Goal: Information Seeking & Learning: Learn about a topic

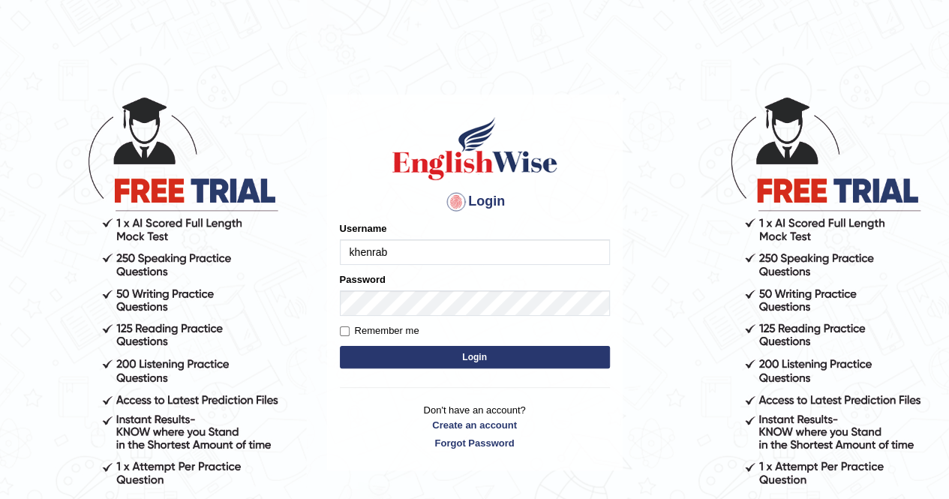
type input "khenrab"
click at [344, 331] on input "Remember me" at bounding box center [345, 331] width 10 height 10
checkbox input "true"
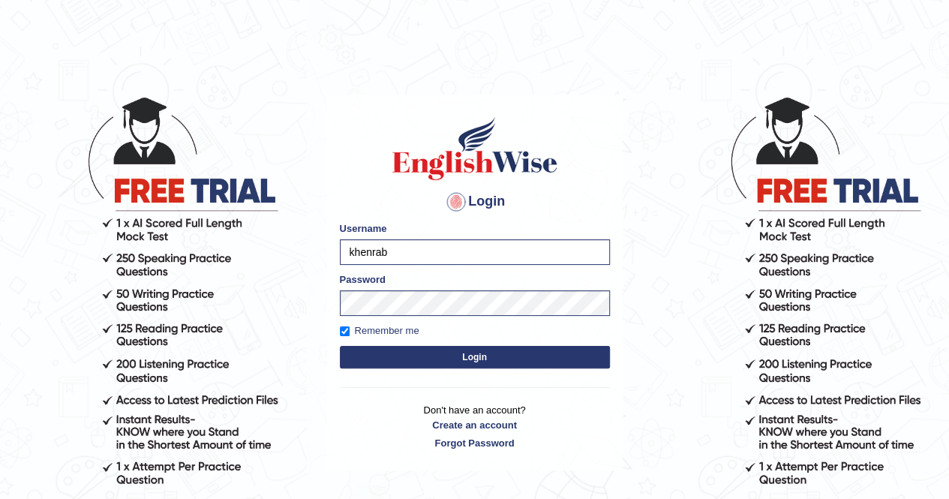
click at [476, 359] on button "Login" at bounding box center [475, 357] width 270 height 23
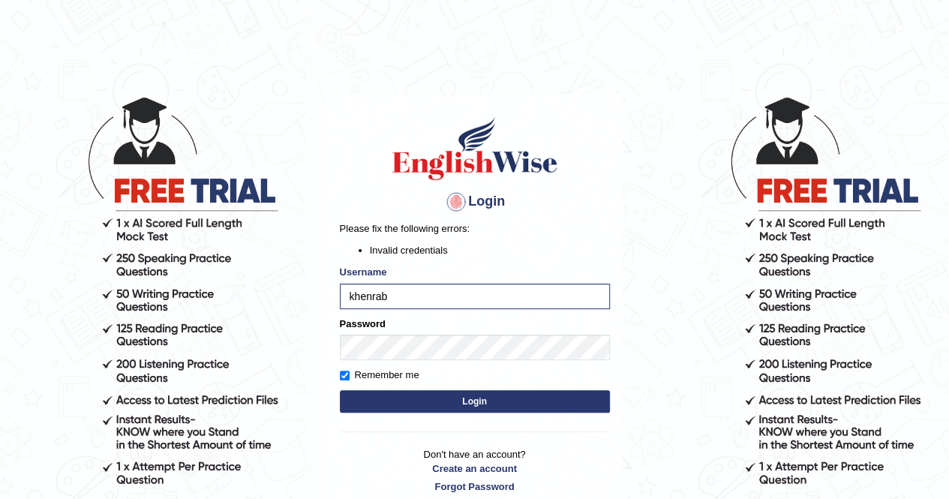
click at [471, 404] on button "Login" at bounding box center [475, 401] width 270 height 23
click at [485, 400] on button "Login" at bounding box center [475, 401] width 270 height 23
click at [446, 394] on button "Login" at bounding box center [475, 401] width 270 height 23
click at [407, 291] on input "khenrab" at bounding box center [475, 297] width 270 height 26
click at [442, 295] on input "khenrab" at bounding box center [475, 297] width 270 height 26
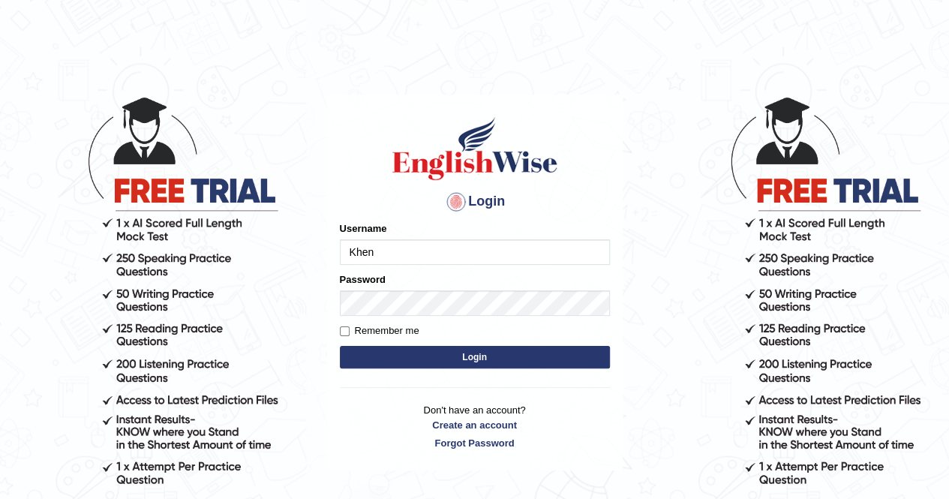
type input "khenrab"
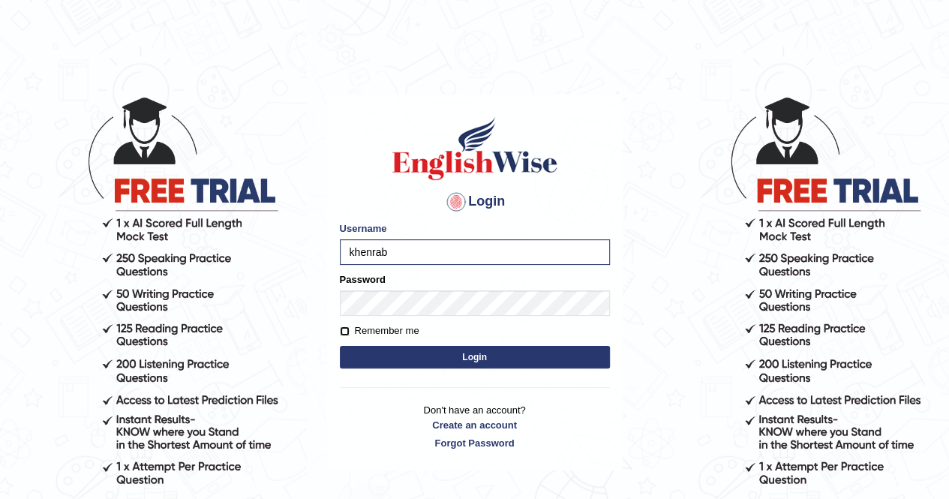
click at [343, 333] on input "Remember me" at bounding box center [345, 331] width 10 height 10
checkbox input "true"
click at [473, 357] on button "Login" at bounding box center [475, 357] width 270 height 23
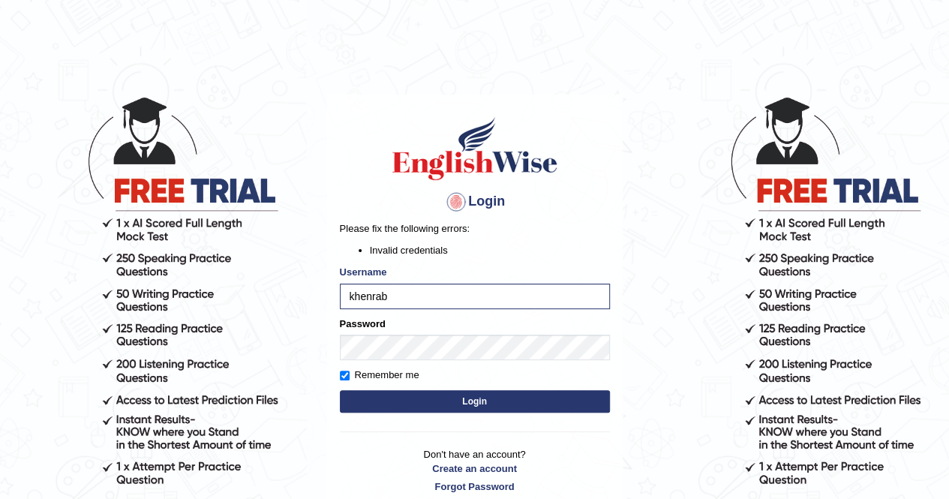
click at [482, 402] on button "Login" at bounding box center [475, 401] width 270 height 23
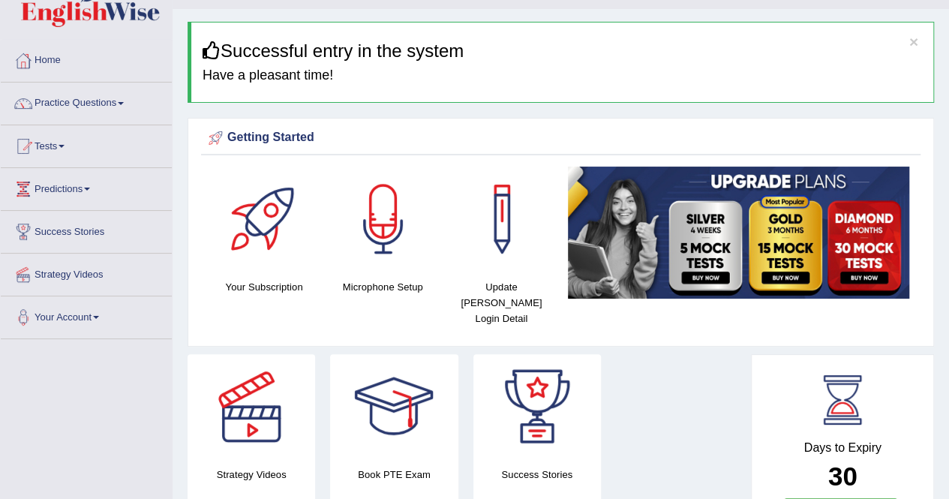
scroll to position [35, 0]
click at [391, 244] on div at bounding box center [383, 219] width 105 height 105
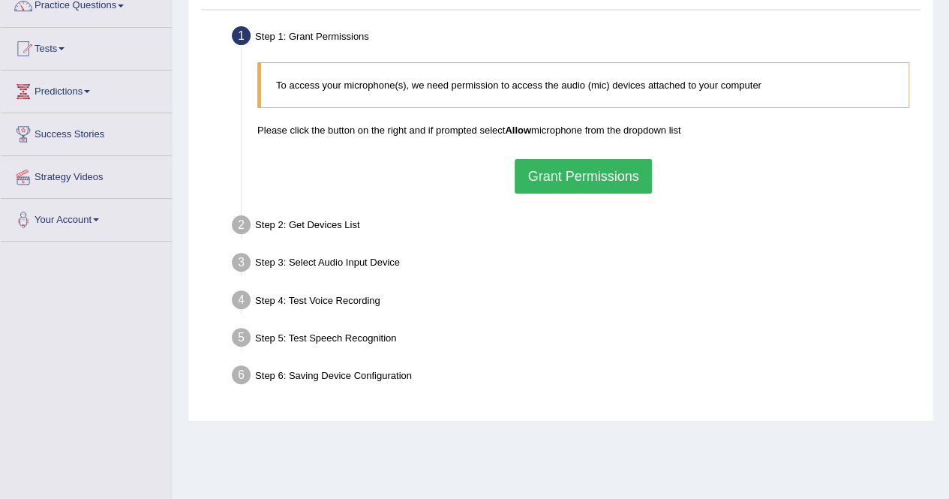
scroll to position [134, 0]
click at [597, 174] on button "Grant Permissions" at bounding box center [583, 175] width 137 height 35
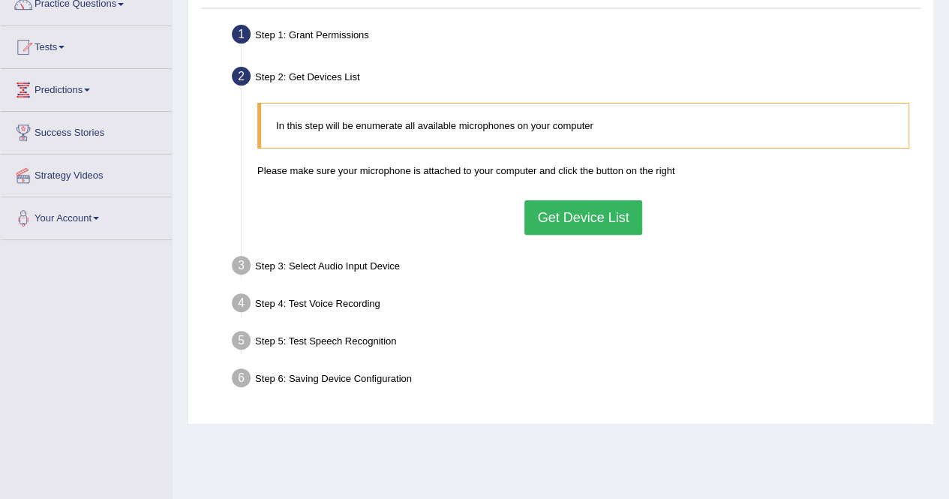
click at [576, 221] on button "Get Device List" at bounding box center [582, 217] width 117 height 35
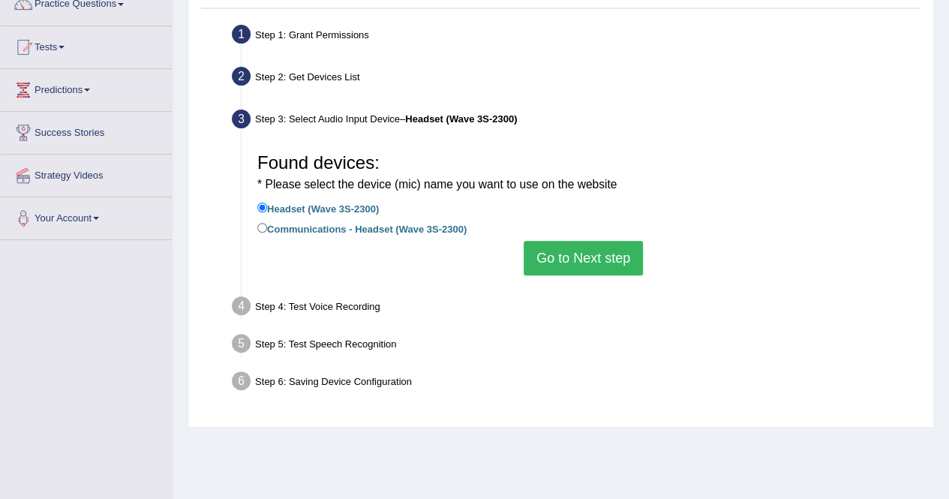
click at [592, 253] on button "Go to Next step" at bounding box center [583, 258] width 119 height 35
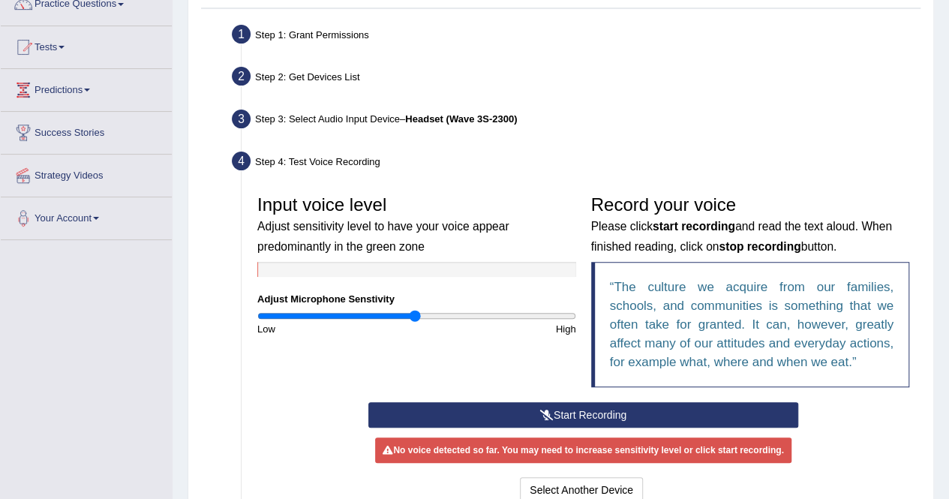
click at [591, 413] on button "Start Recording" at bounding box center [583, 415] width 430 height 26
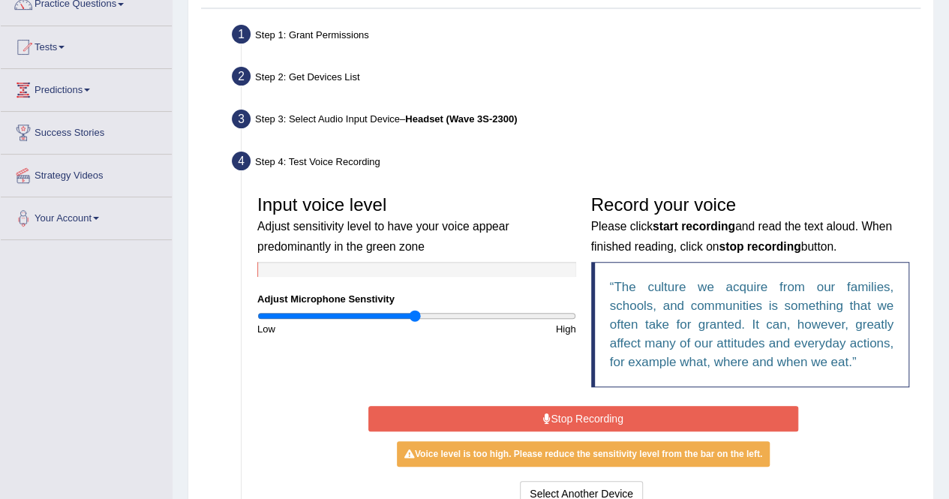
click at [582, 418] on button "Stop Recording" at bounding box center [583, 419] width 430 height 26
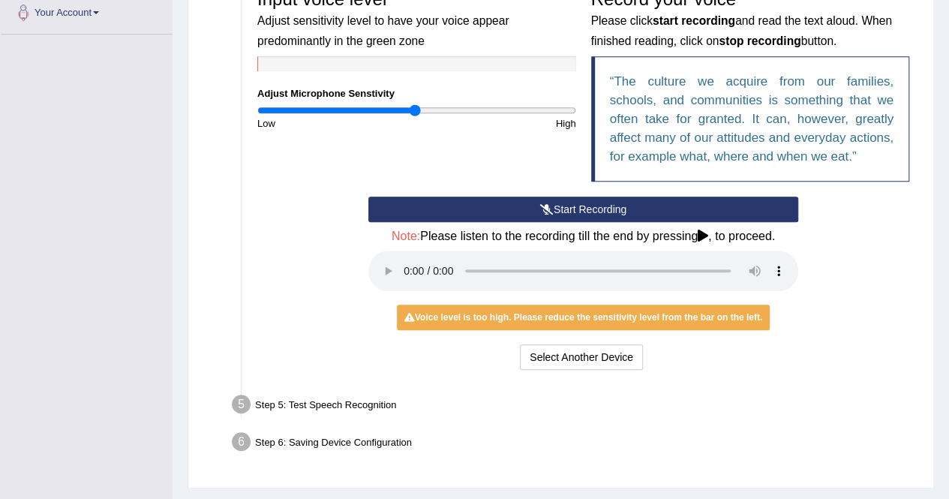
scroll to position [341, 0]
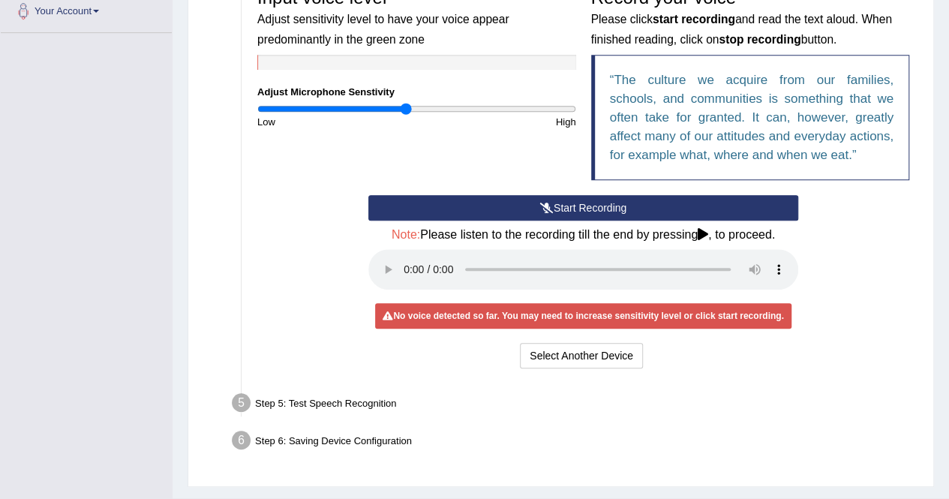
click at [405, 110] on input "range" at bounding box center [416, 109] width 319 height 12
type input "0.88"
click at [398, 106] on input "range" at bounding box center [416, 109] width 319 height 12
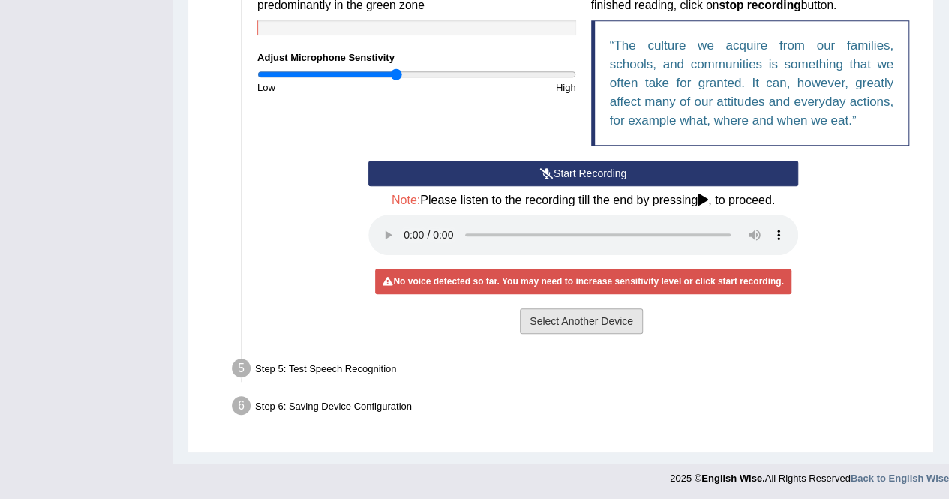
click at [581, 320] on button "Select Another Device" at bounding box center [581, 321] width 123 height 26
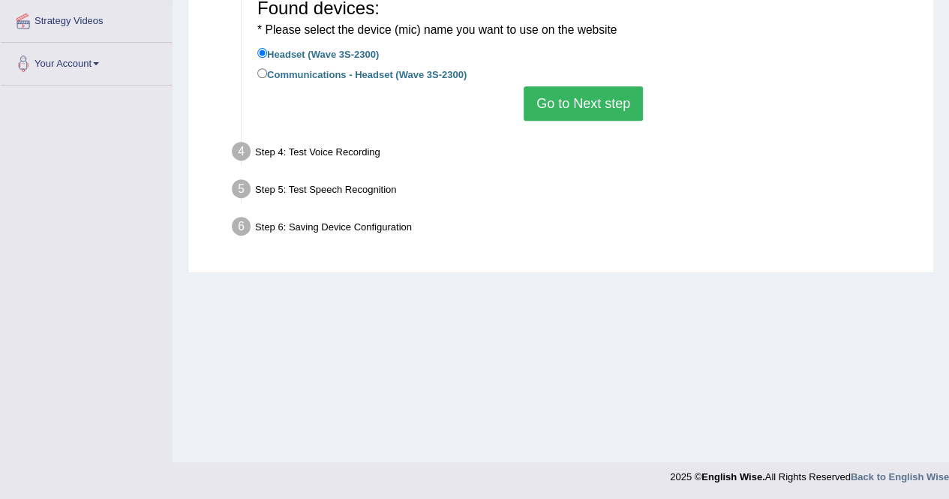
click at [598, 104] on button "Go to Next step" at bounding box center [583, 103] width 119 height 35
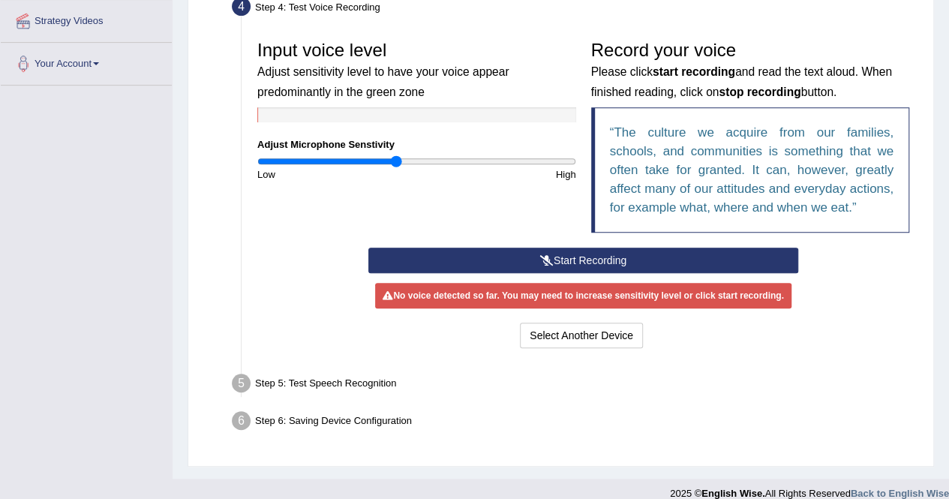
click at [544, 258] on icon at bounding box center [547, 260] width 14 height 11
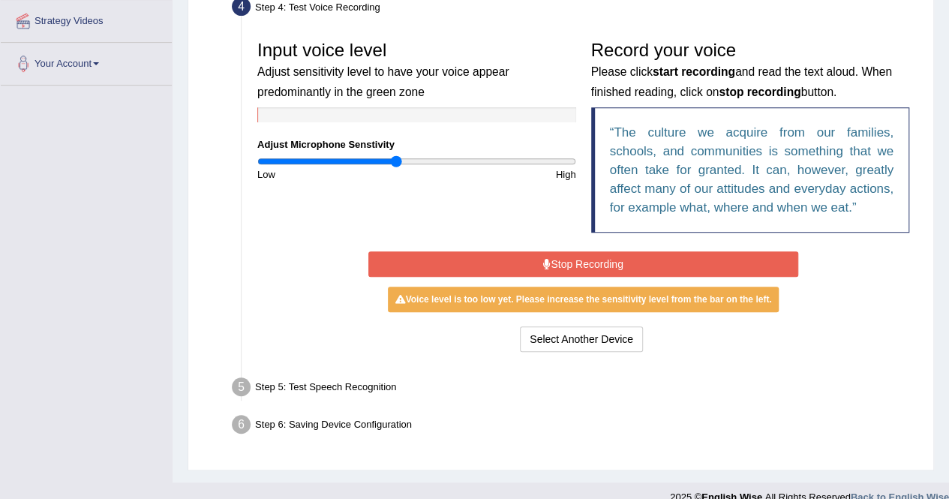
click at [554, 254] on button "Stop Recording" at bounding box center [583, 264] width 430 height 26
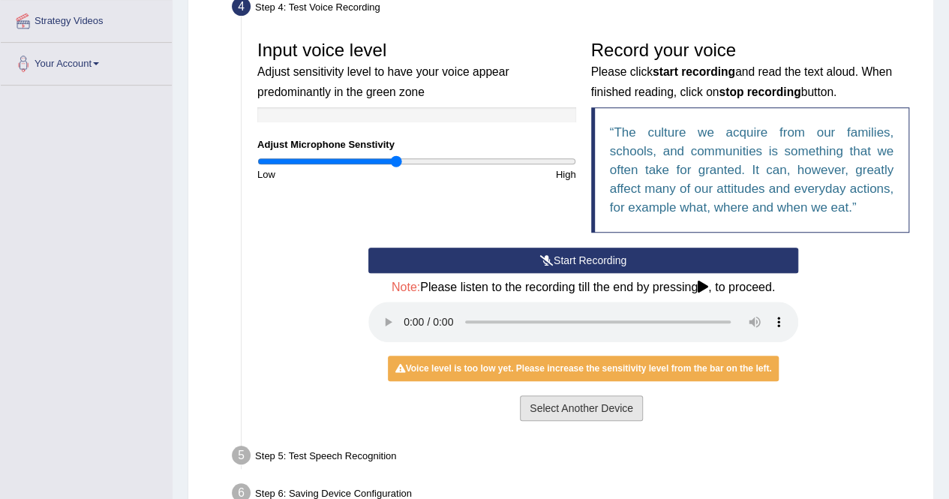
click at [567, 407] on button "Select Another Device" at bounding box center [581, 408] width 123 height 26
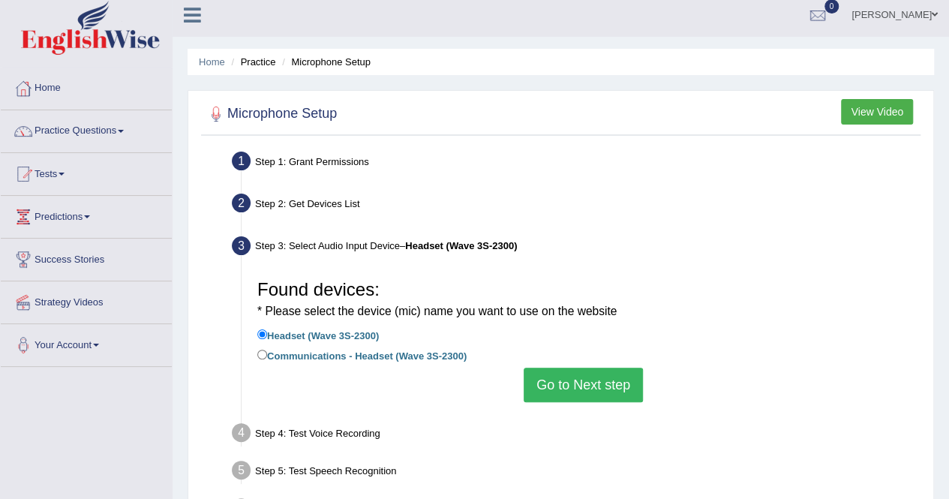
scroll to position [0, 0]
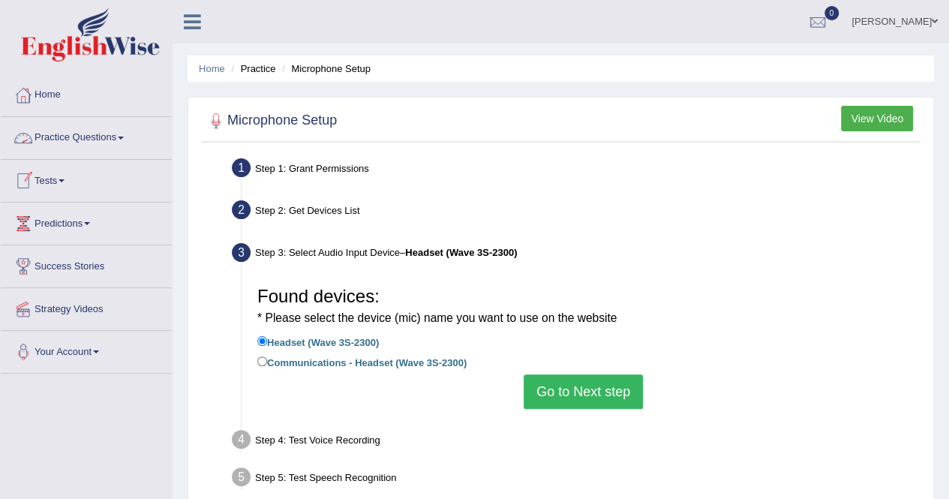
click at [96, 137] on link "Practice Questions" at bounding box center [86, 136] width 171 height 38
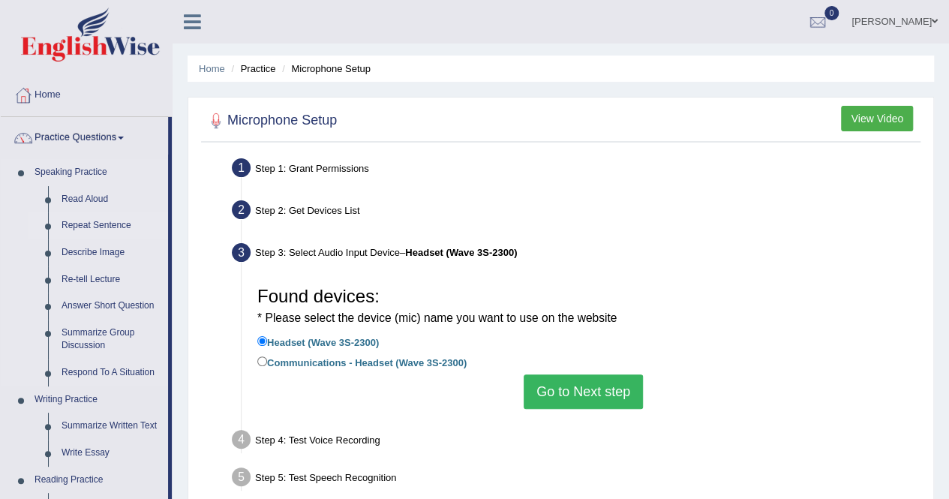
click at [154, 236] on link "Repeat Sentence" at bounding box center [111, 225] width 113 height 27
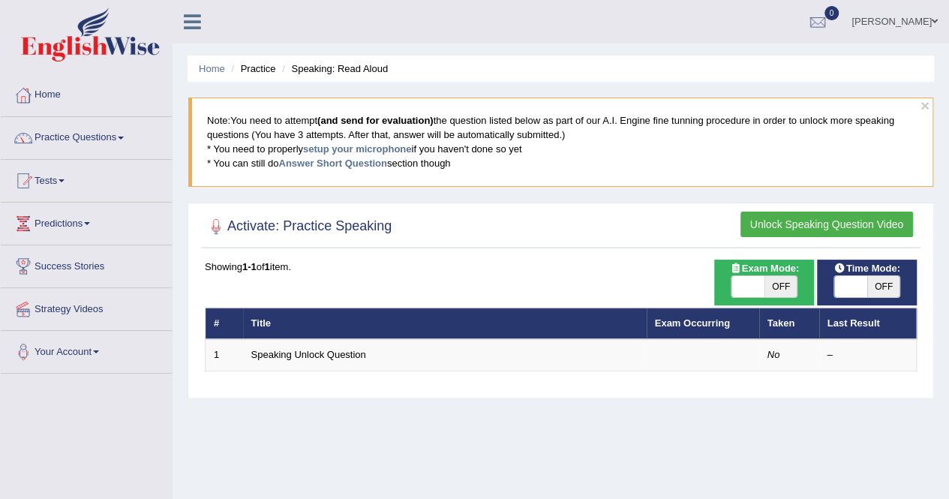
click at [123, 139] on link "Practice Questions" at bounding box center [86, 136] width 171 height 38
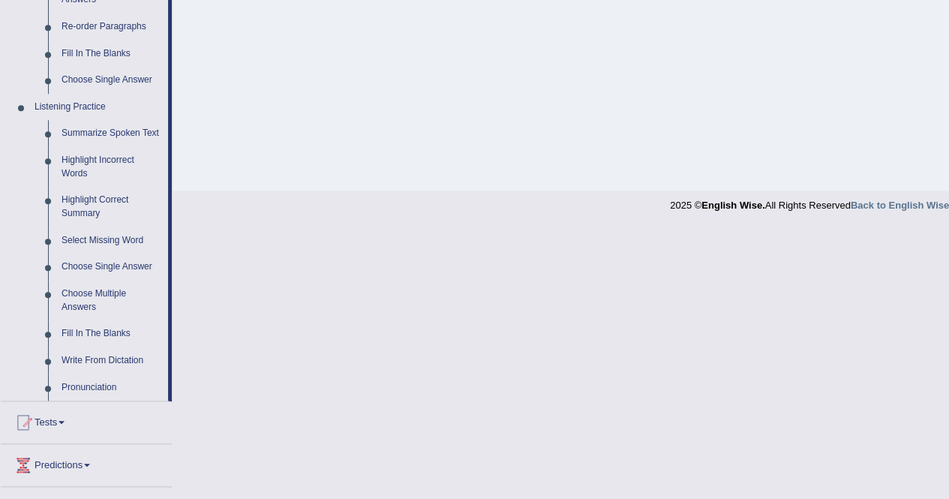
scroll to position [563, 0]
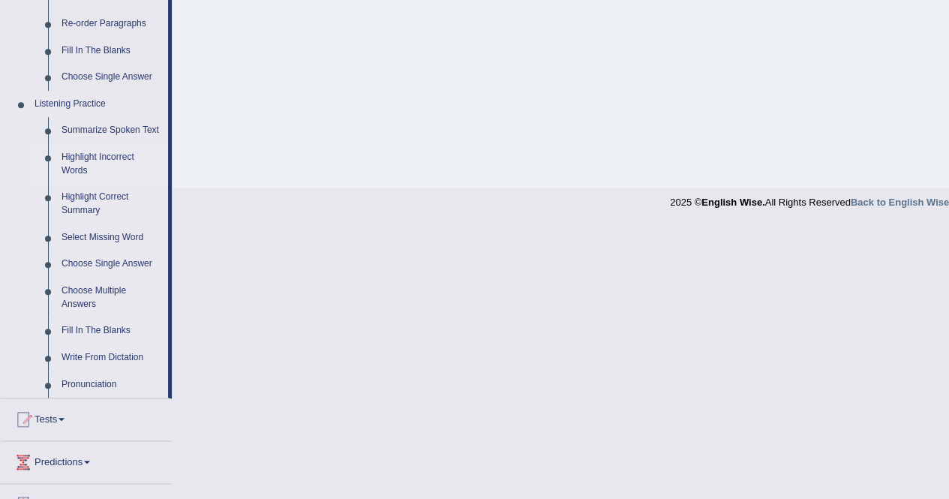
click at [90, 158] on link "Highlight Incorrect Words" at bounding box center [111, 164] width 113 height 40
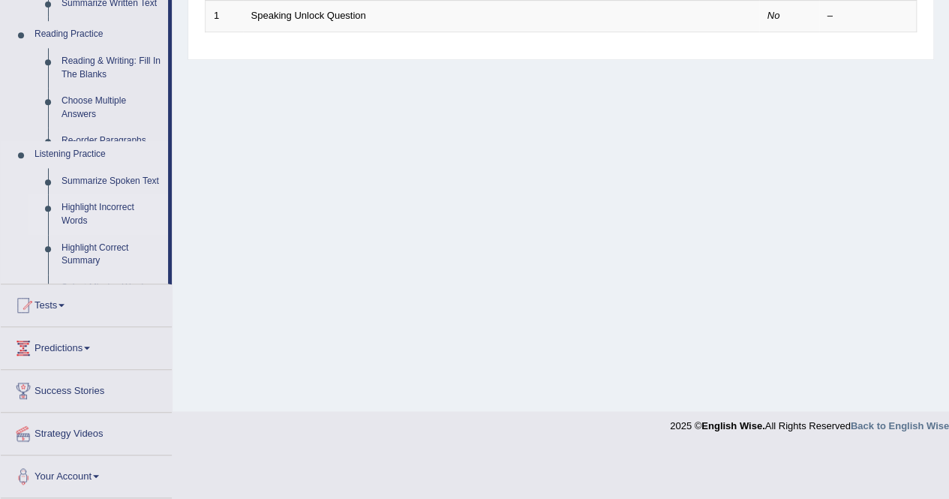
scroll to position [288, 0]
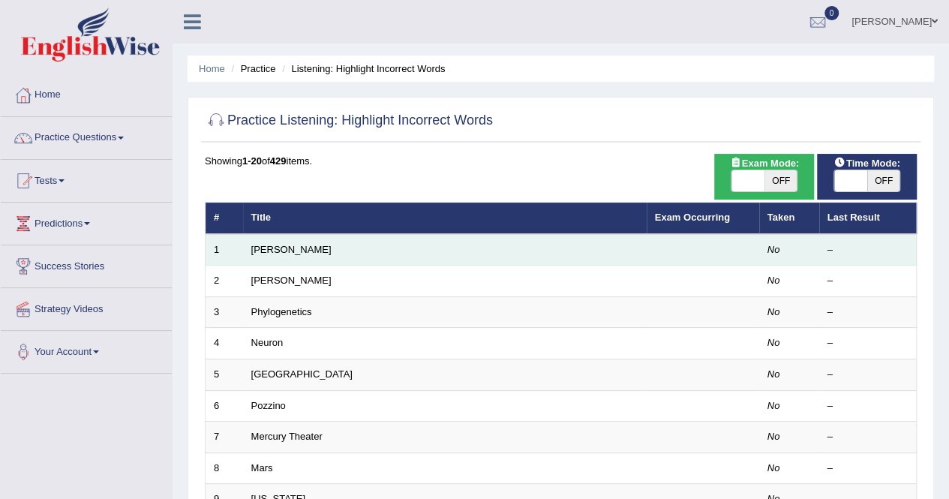
click at [353, 247] on td "Harold" at bounding box center [445, 250] width 404 height 32
click at [337, 247] on td "Harold" at bounding box center [445, 250] width 404 height 32
click at [264, 249] on link "Harold" at bounding box center [291, 249] width 80 height 11
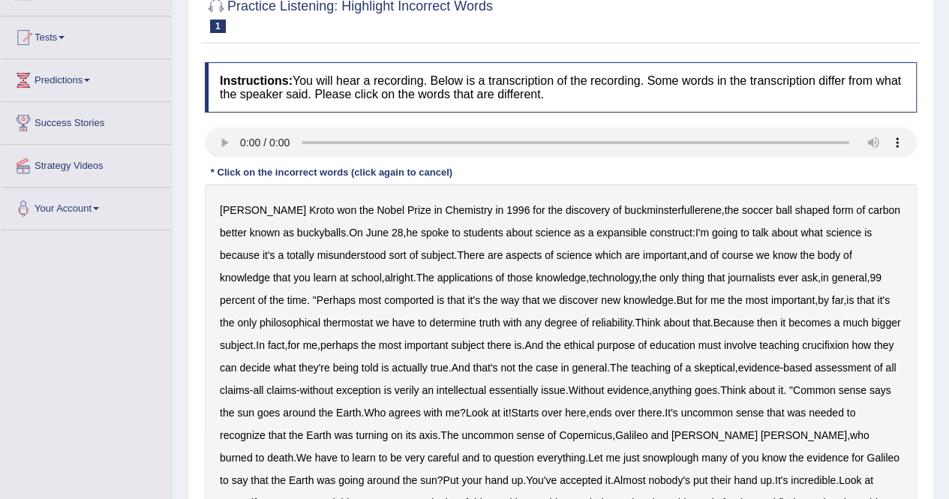
scroll to position [151, 0]
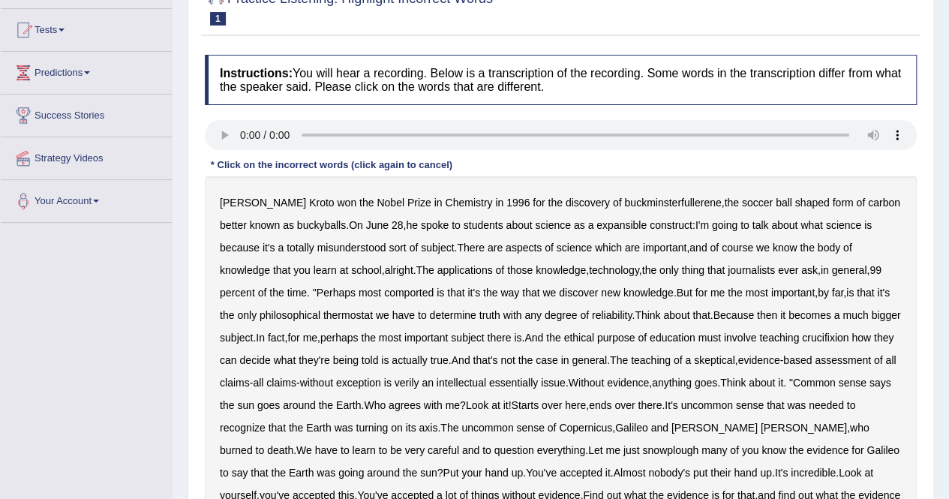
click at [609, 224] on b "expansible" at bounding box center [621, 225] width 50 height 12
click at [384, 294] on b "comported" at bounding box center [409, 293] width 50 height 12
click at [323, 314] on b "thermostat" at bounding box center [348, 315] width 50 height 12
click at [833, 338] on b "crucifixion" at bounding box center [825, 338] width 47 height 12
click at [419, 385] on b "verily" at bounding box center [407, 383] width 25 height 12
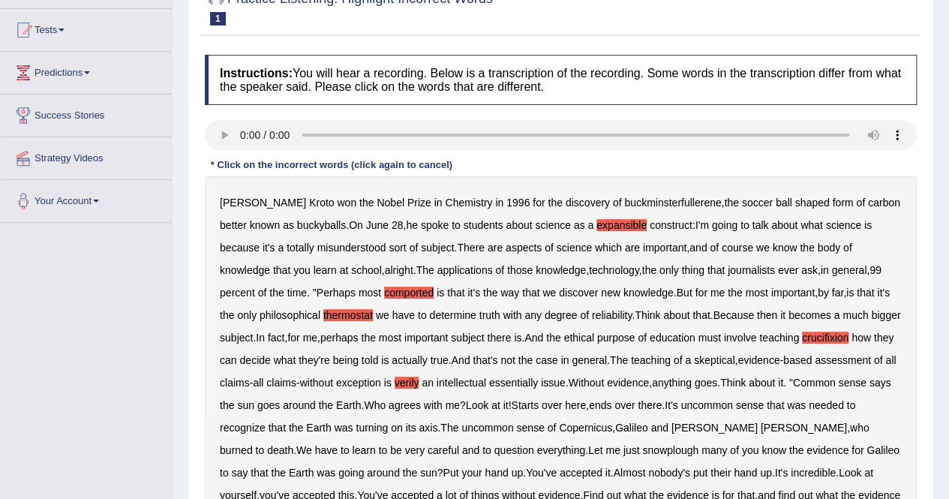
click at [642, 451] on b "snowplough" at bounding box center [670, 450] width 56 height 12
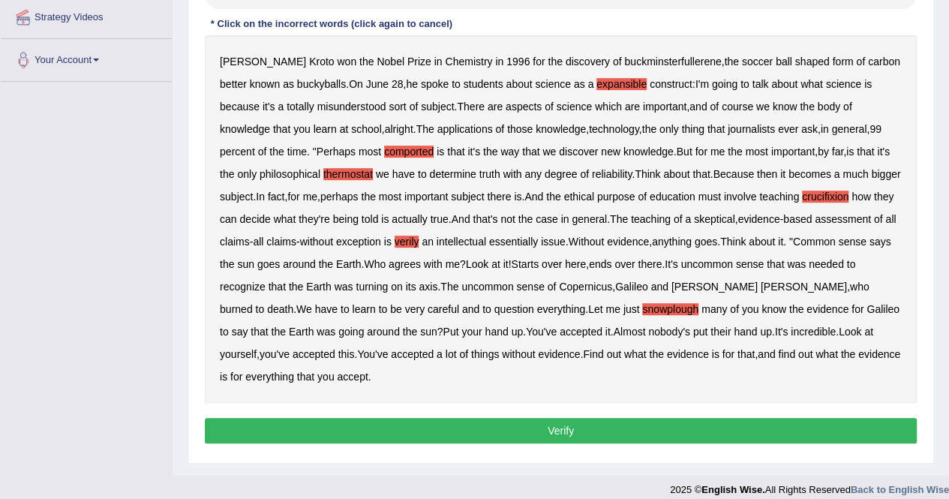
scroll to position [293, 0]
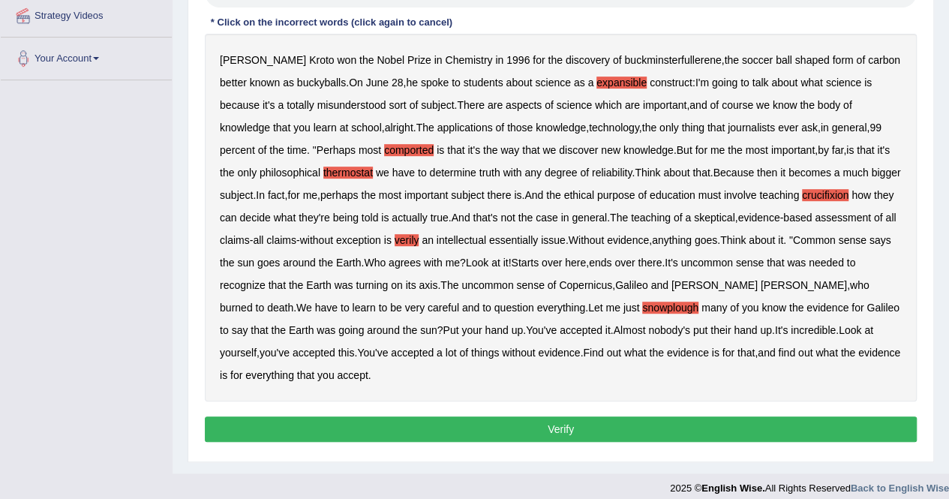
click at [572, 429] on button "Verify" at bounding box center [561, 429] width 712 height 26
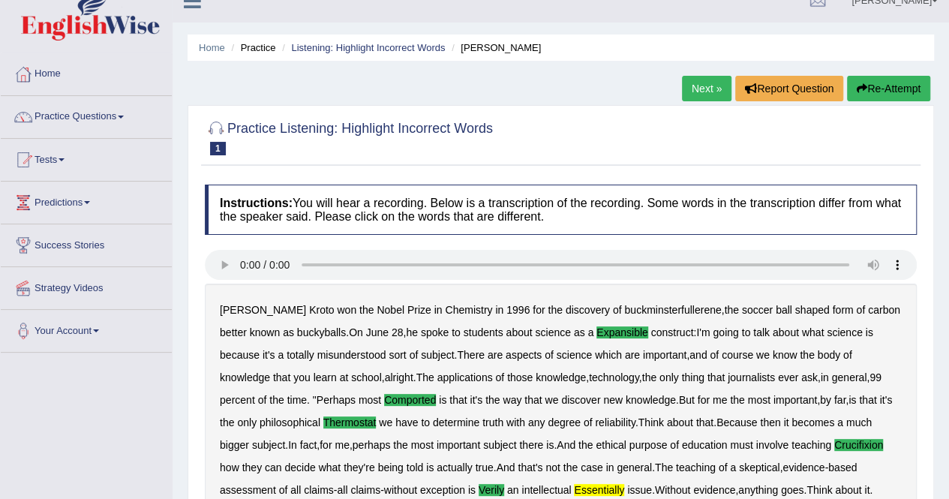
scroll to position [0, 0]
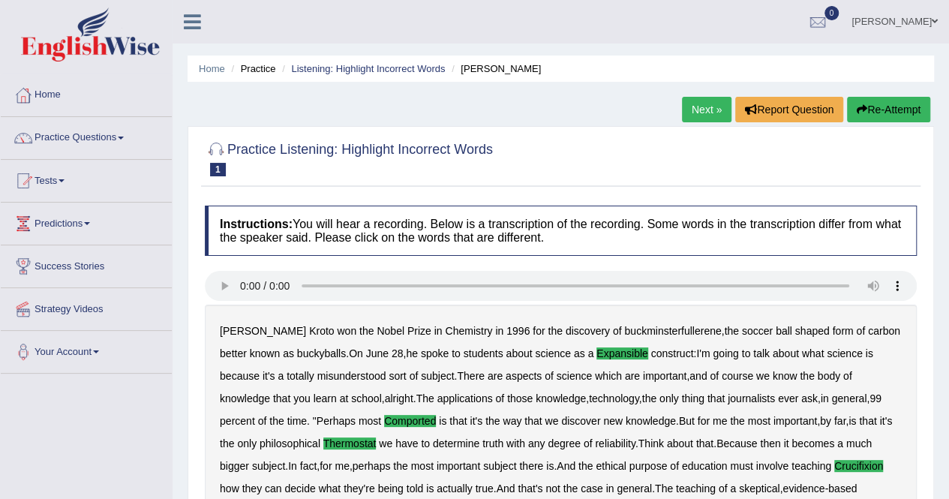
click at [696, 108] on link "Next »" at bounding box center [707, 110] width 50 height 26
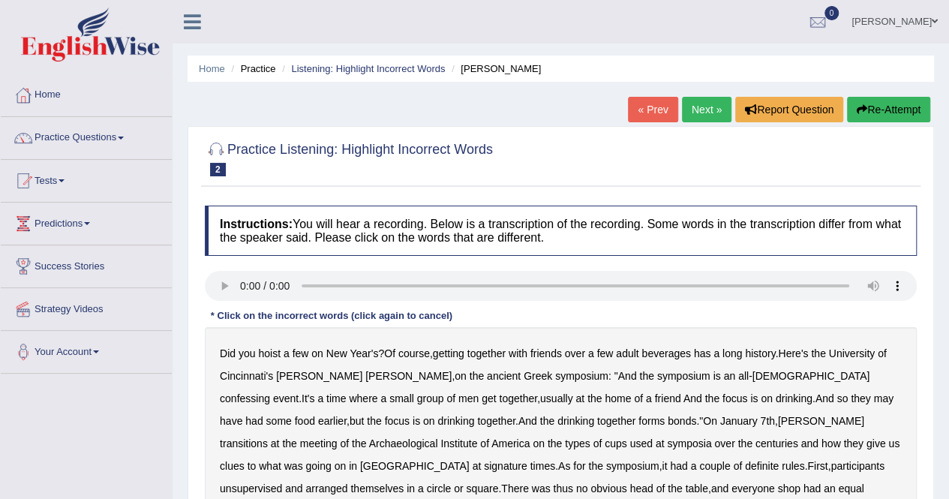
click at [270, 392] on b "confessing" at bounding box center [245, 398] width 50 height 12
click at [527, 460] on b "signature" at bounding box center [506, 466] width 44 height 12
click at [282, 482] on b "unsupervised" at bounding box center [251, 488] width 62 height 12
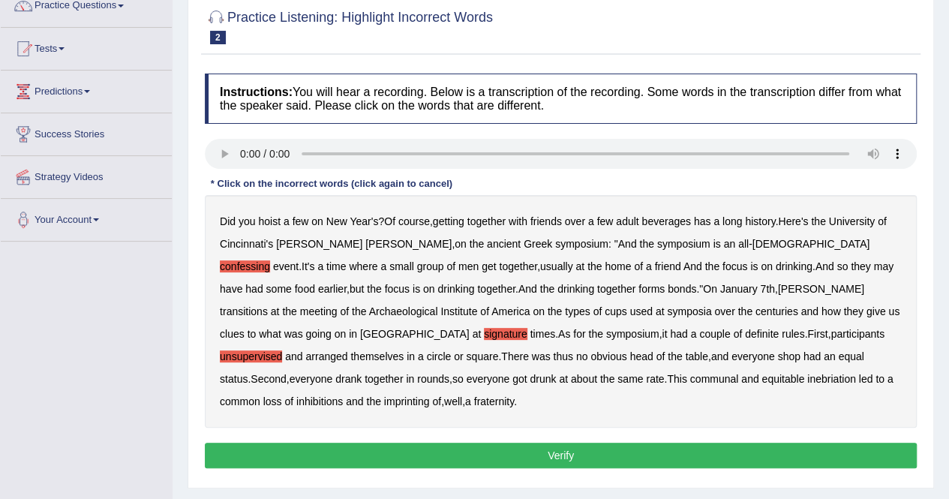
scroll to position [139, 0]
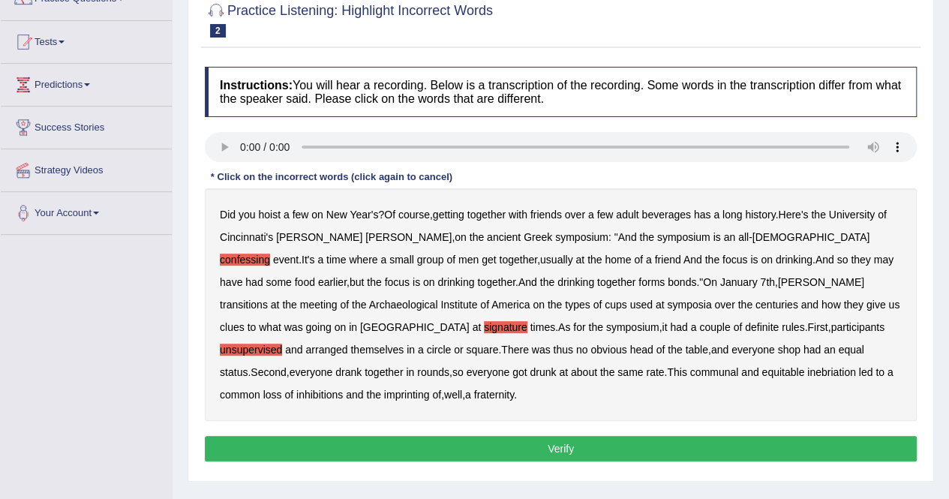
click at [430, 389] on b "imprinting" at bounding box center [407, 395] width 46 height 12
click at [777, 347] on b "shop" at bounding box center [788, 350] width 23 height 12
click at [572, 436] on button "Verify" at bounding box center [561, 449] width 712 height 26
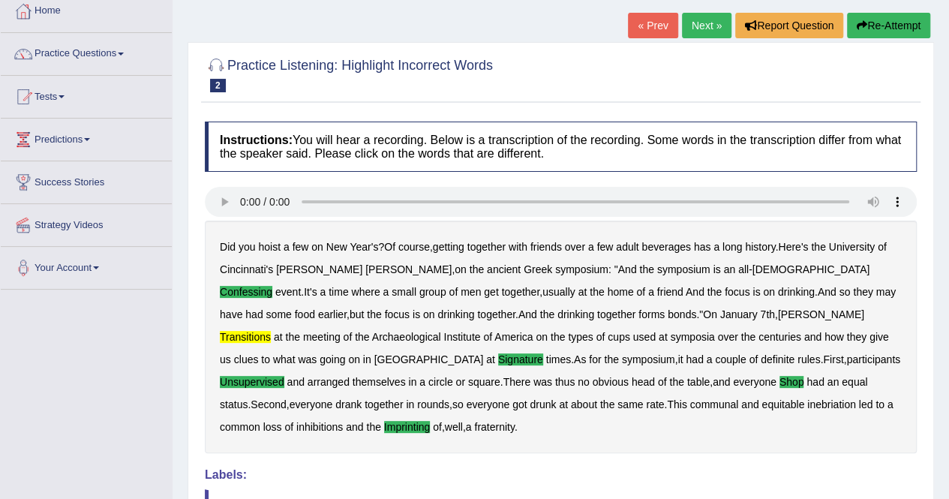
scroll to position [67, 0]
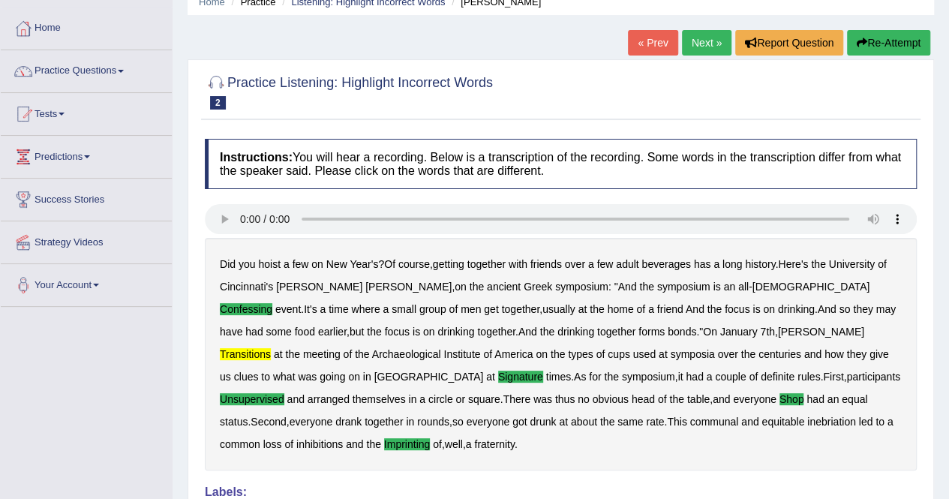
click at [705, 40] on link "Next »" at bounding box center [707, 43] width 50 height 26
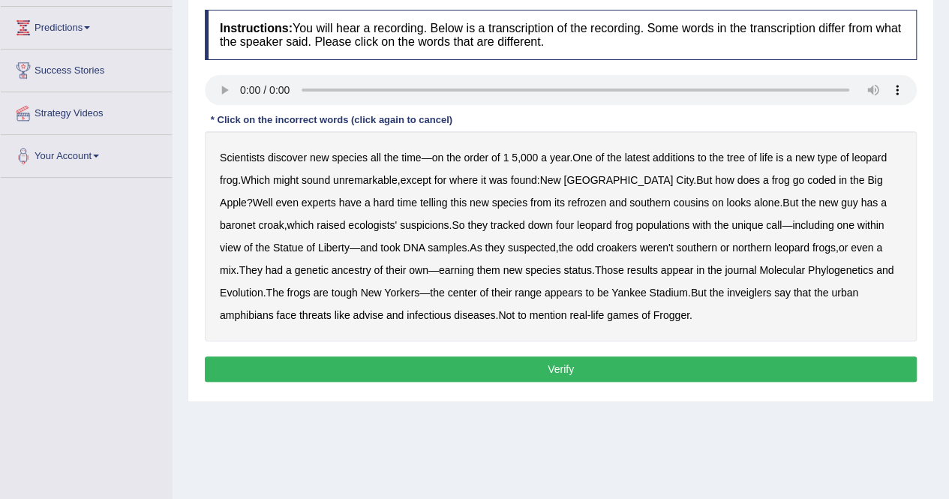
scroll to position [197, 0]
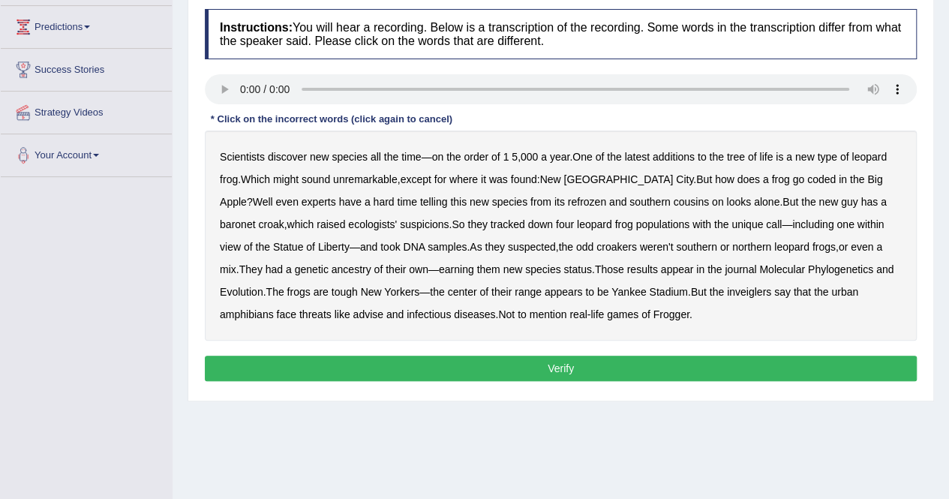
click at [807, 178] on b "coded" at bounding box center [821, 179] width 29 height 12
click at [568, 201] on b "refrozen" at bounding box center [587, 202] width 38 height 12
click at [255, 218] on b "baronet" at bounding box center [237, 224] width 35 height 12
click at [661, 268] on b "appear" at bounding box center [677, 269] width 33 height 12
click at [661, 266] on b "appear" at bounding box center [677, 269] width 33 height 12
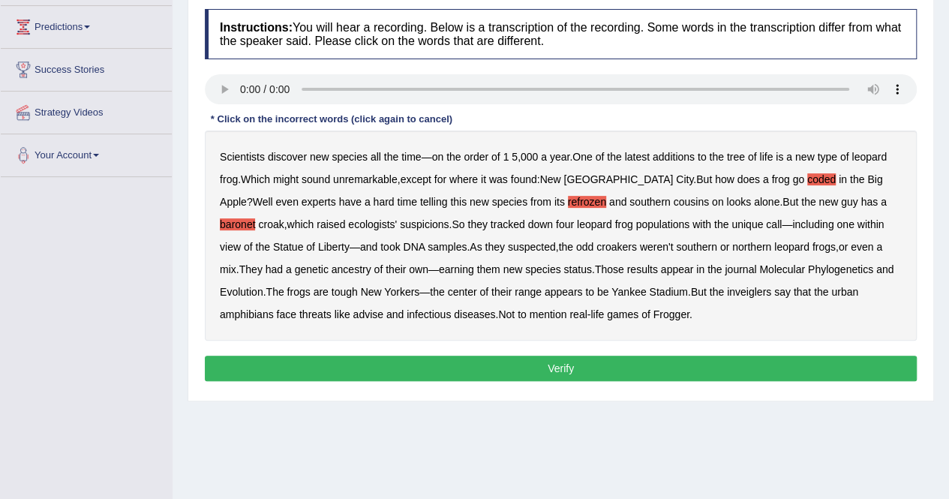
click at [727, 289] on b "inveiglers" at bounding box center [749, 292] width 44 height 12
click at [353, 316] on b "advise" at bounding box center [368, 314] width 30 height 12
click at [571, 368] on button "Verify" at bounding box center [561, 369] width 712 height 26
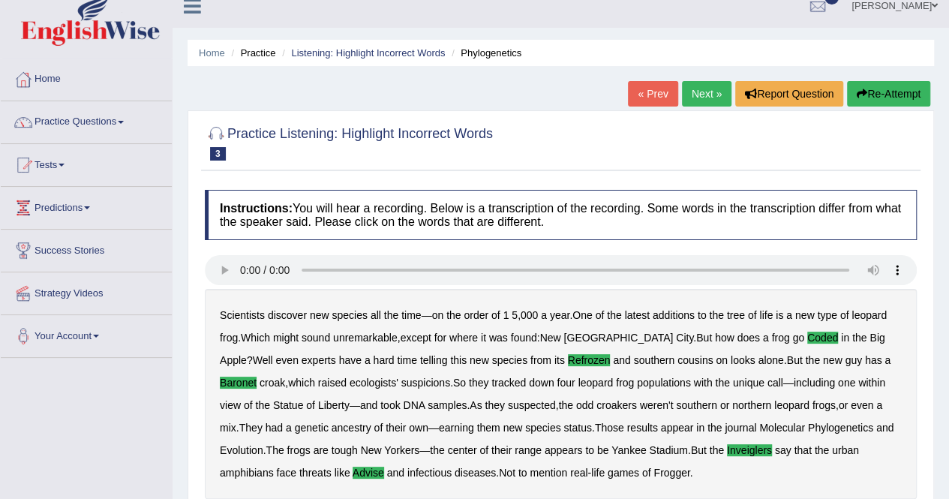
scroll to position [0, 0]
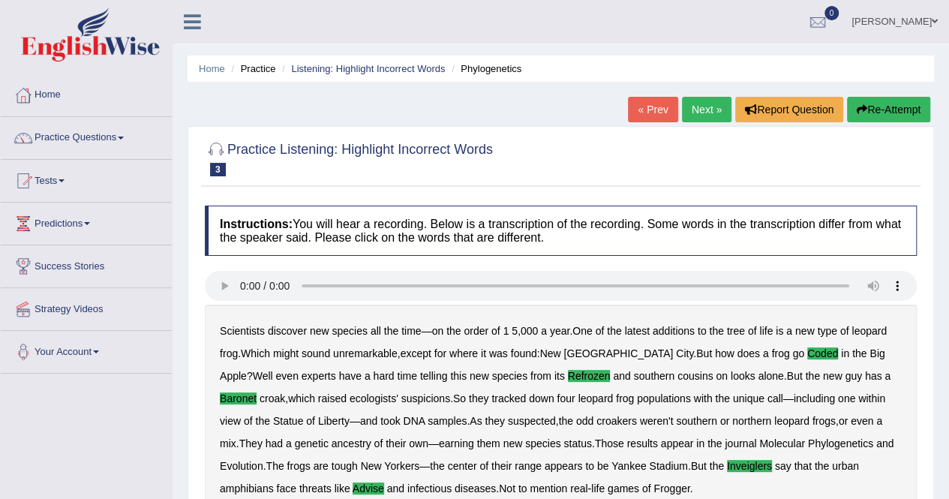
click at [705, 110] on link "Next »" at bounding box center [707, 110] width 50 height 26
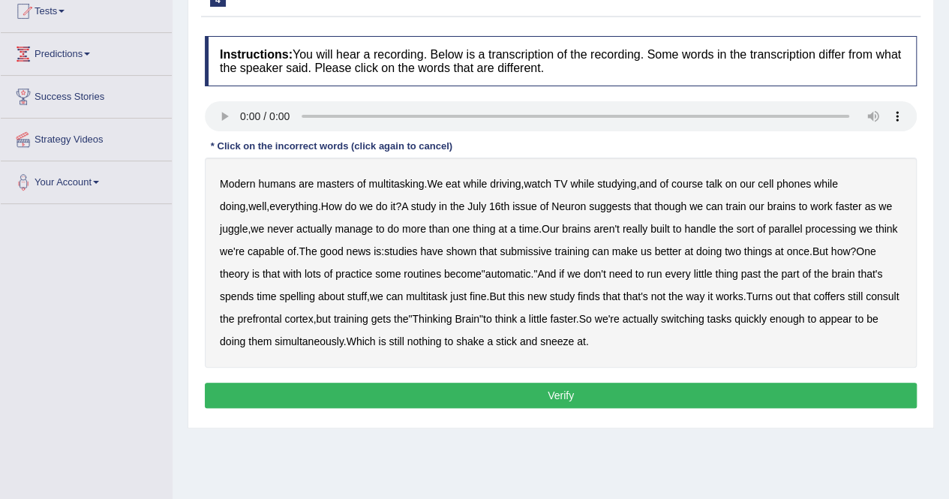
scroll to position [173, 0]
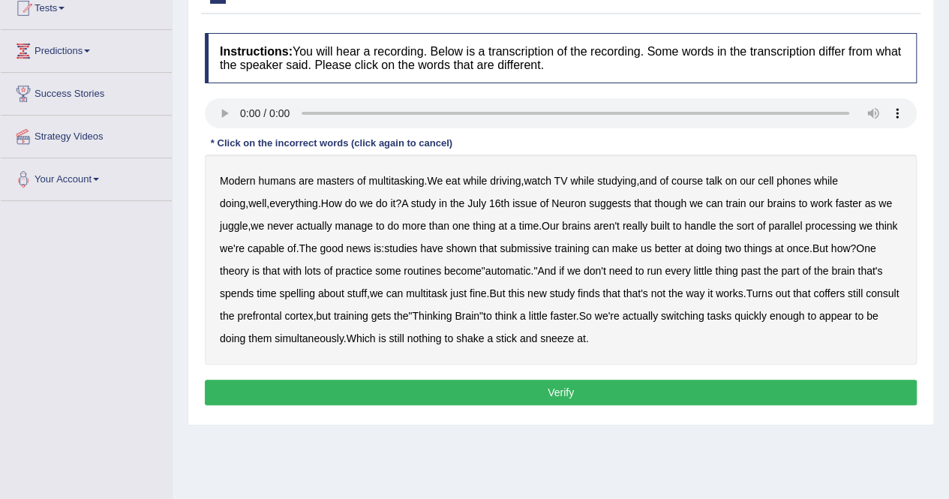
click at [508, 248] on b "submissive" at bounding box center [526, 248] width 52 height 12
click at [813, 292] on b "coffers" at bounding box center [829, 293] width 32 height 12
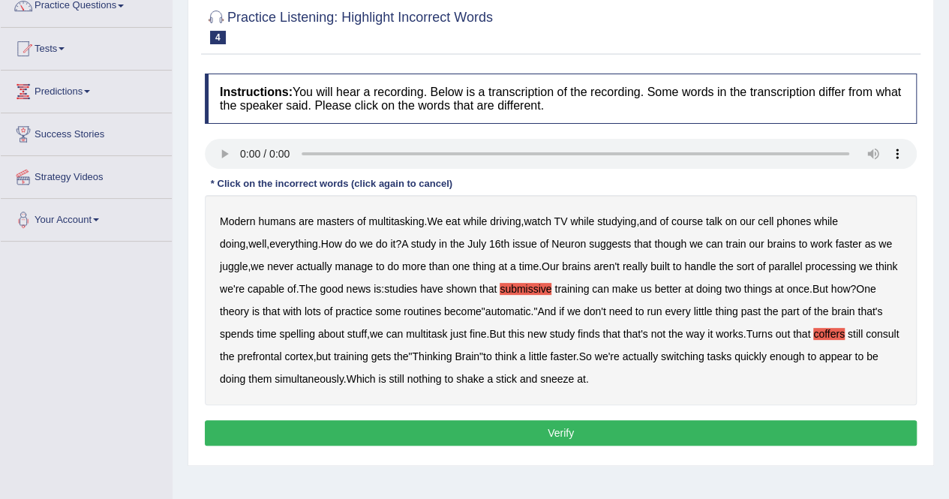
scroll to position [127, 0]
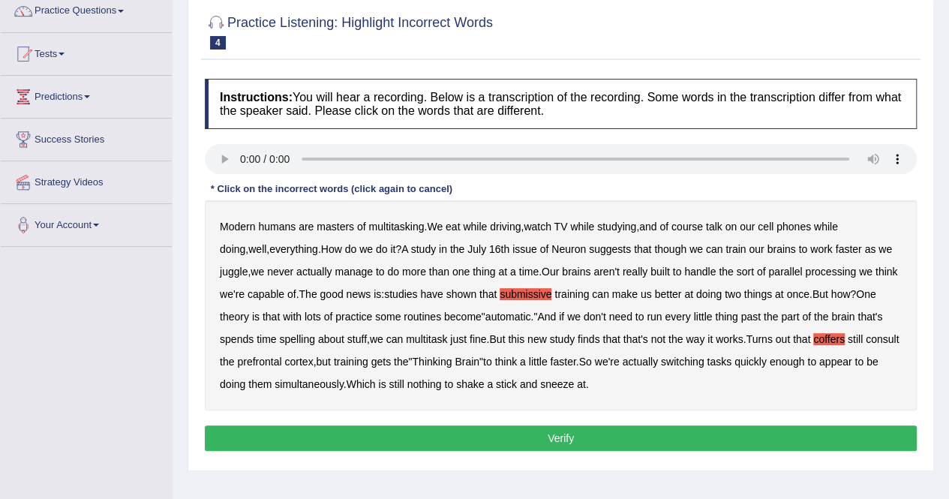
click at [813, 339] on b "coffers" at bounding box center [829, 339] width 32 height 12
click at [502, 297] on b "submissive" at bounding box center [526, 294] width 52 height 12
